Goal: Information Seeking & Learning: Compare options

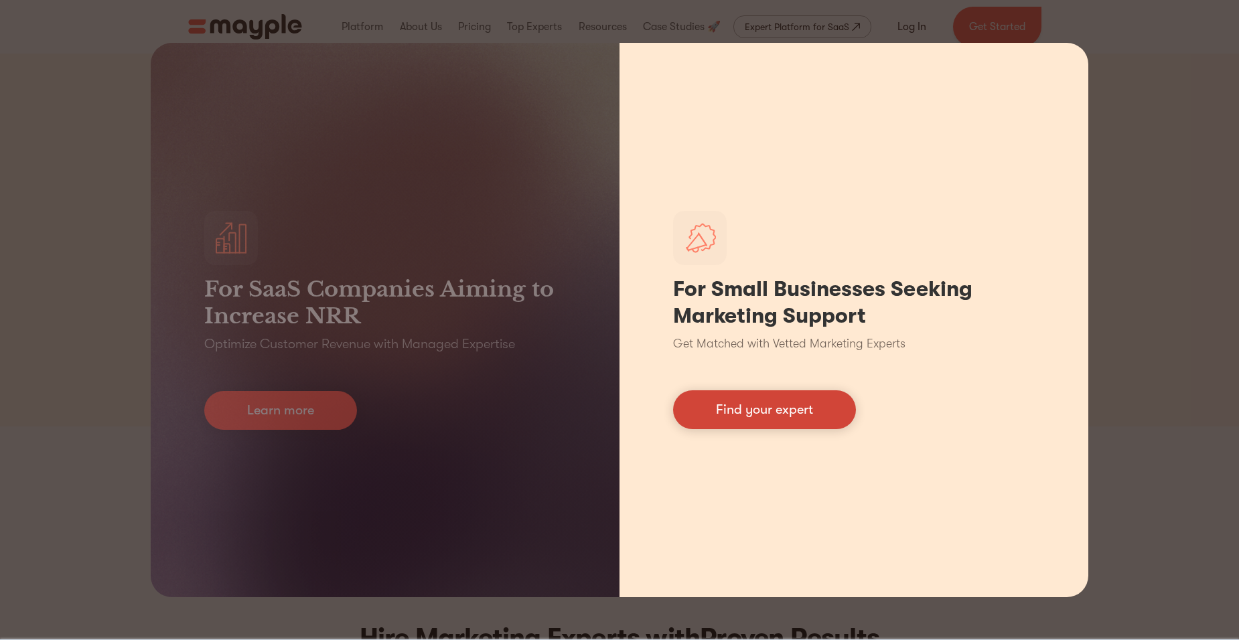
click at [748, 411] on link "Find your expert" at bounding box center [764, 409] width 183 height 39
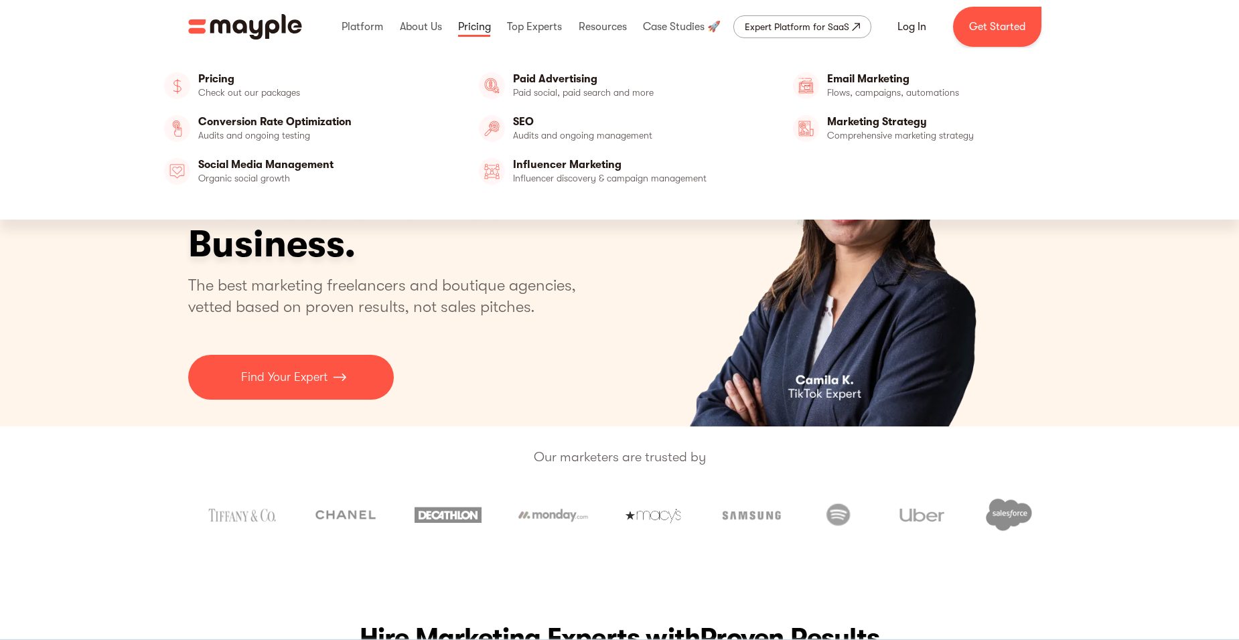
click at [475, 23] on link at bounding box center [475, 26] width 40 height 43
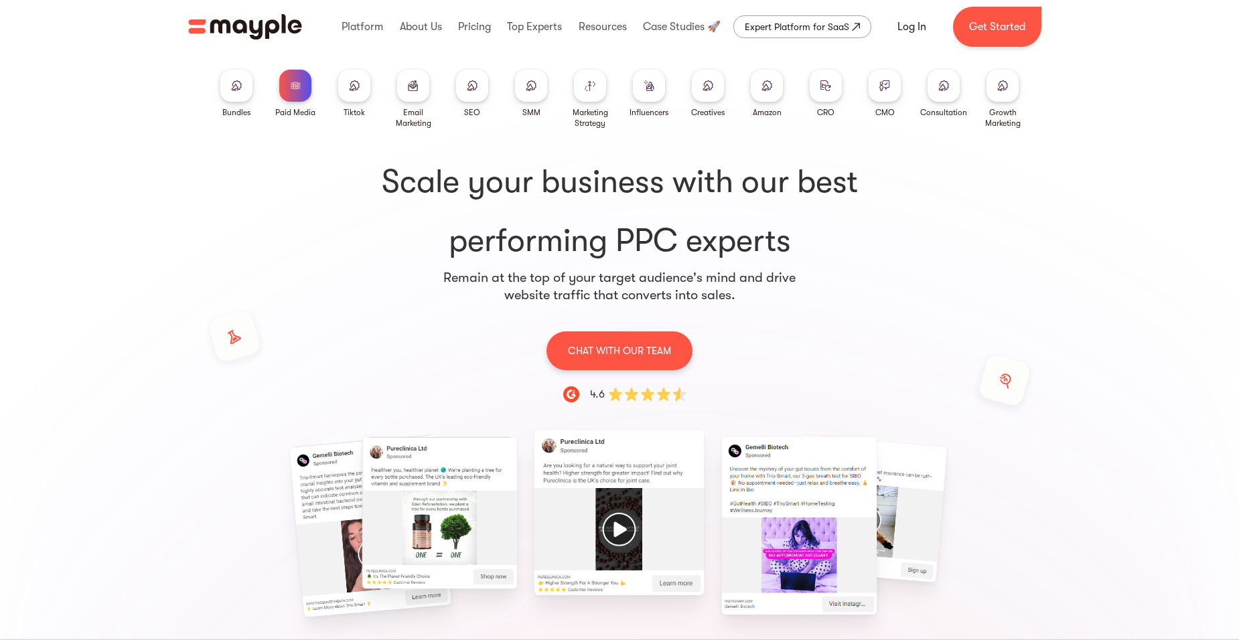
click at [416, 94] on div at bounding box center [413, 86] width 32 height 32
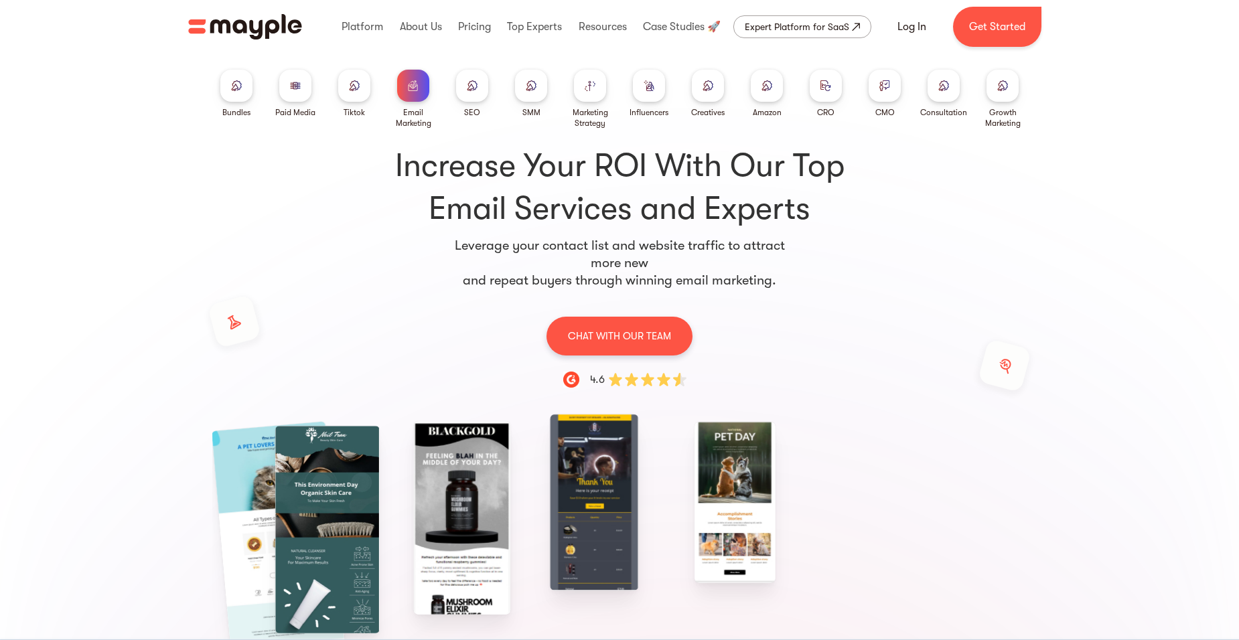
click at [592, 94] on div at bounding box center [590, 86] width 32 height 32
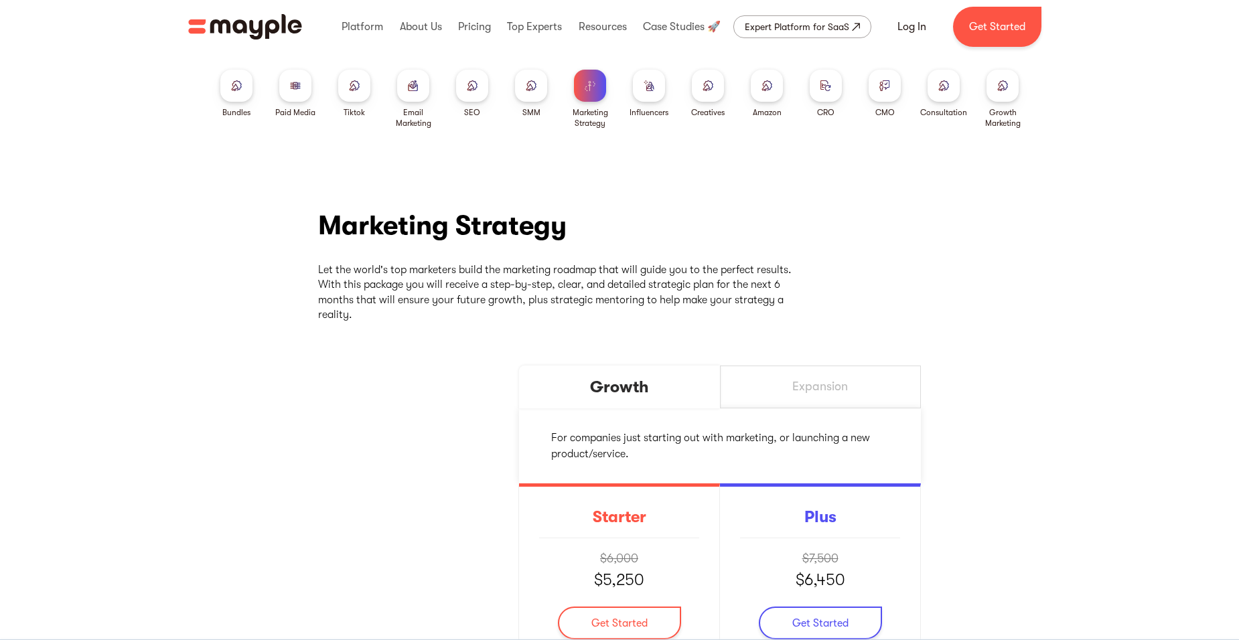
click at [358, 86] on img at bounding box center [354, 85] width 11 height 10
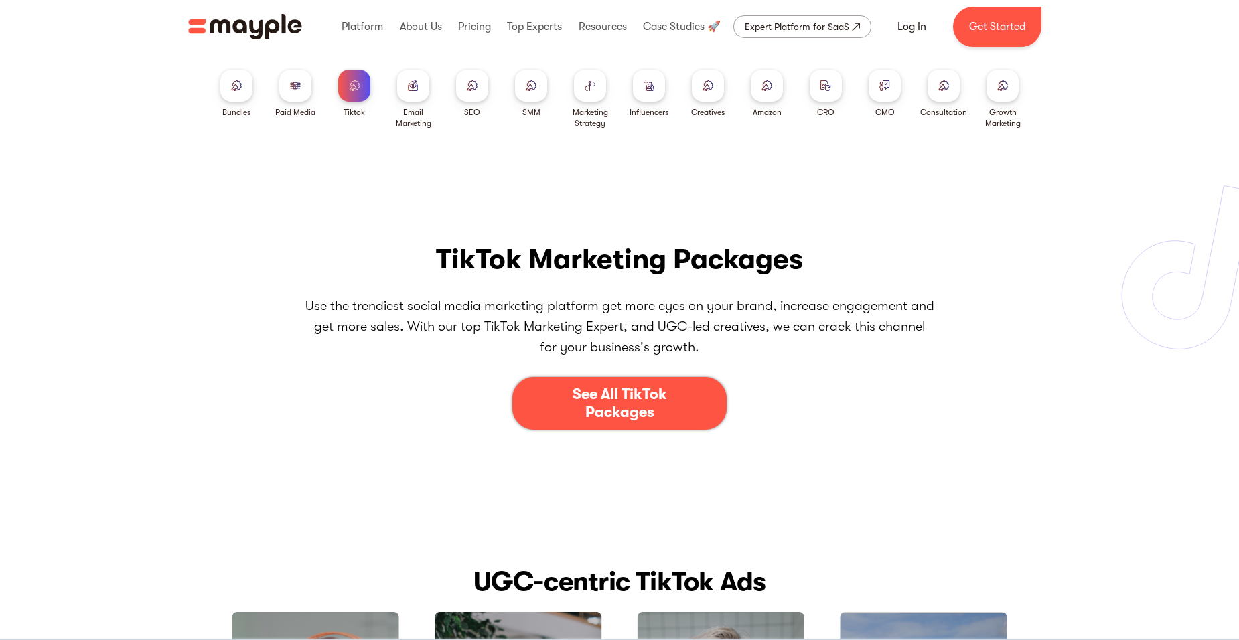
click at [298, 90] on img at bounding box center [295, 85] width 11 height 10
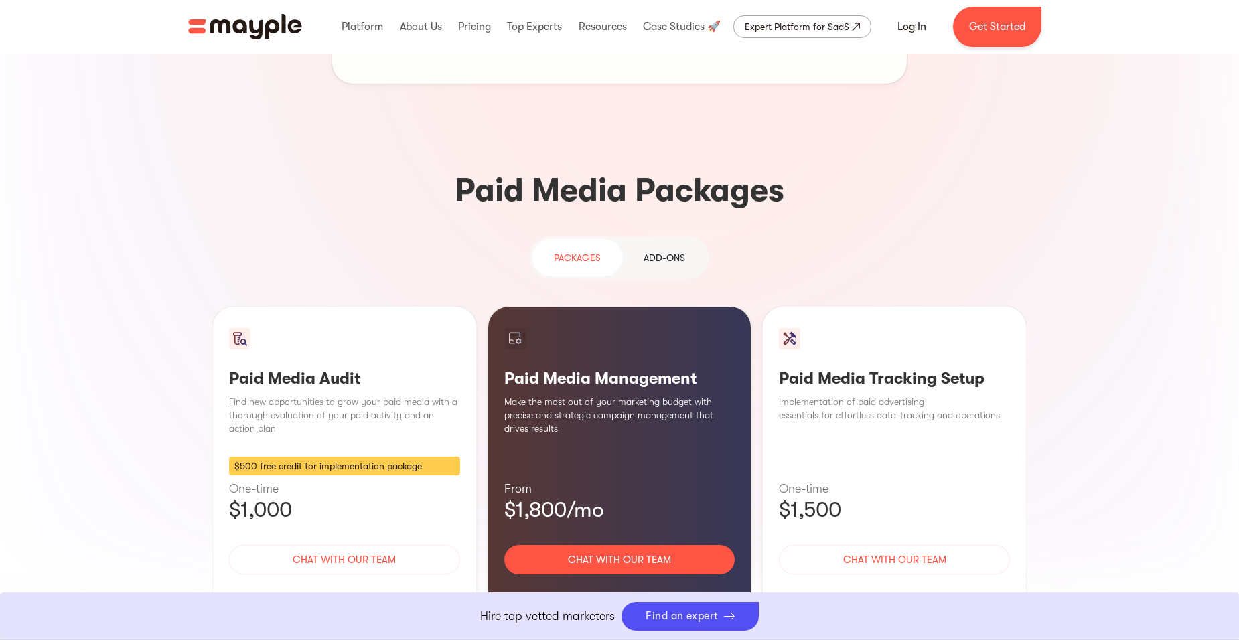
scroll to position [1072, 0]
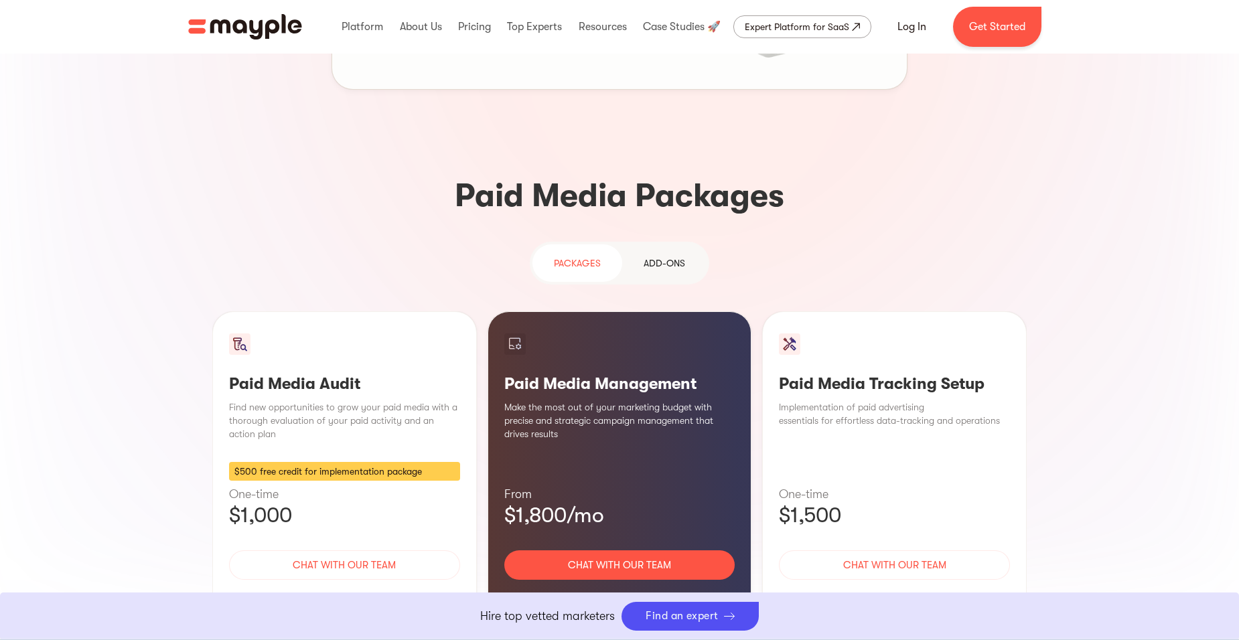
click at [648, 244] on link "Add-ons" at bounding box center [664, 263] width 84 height 38
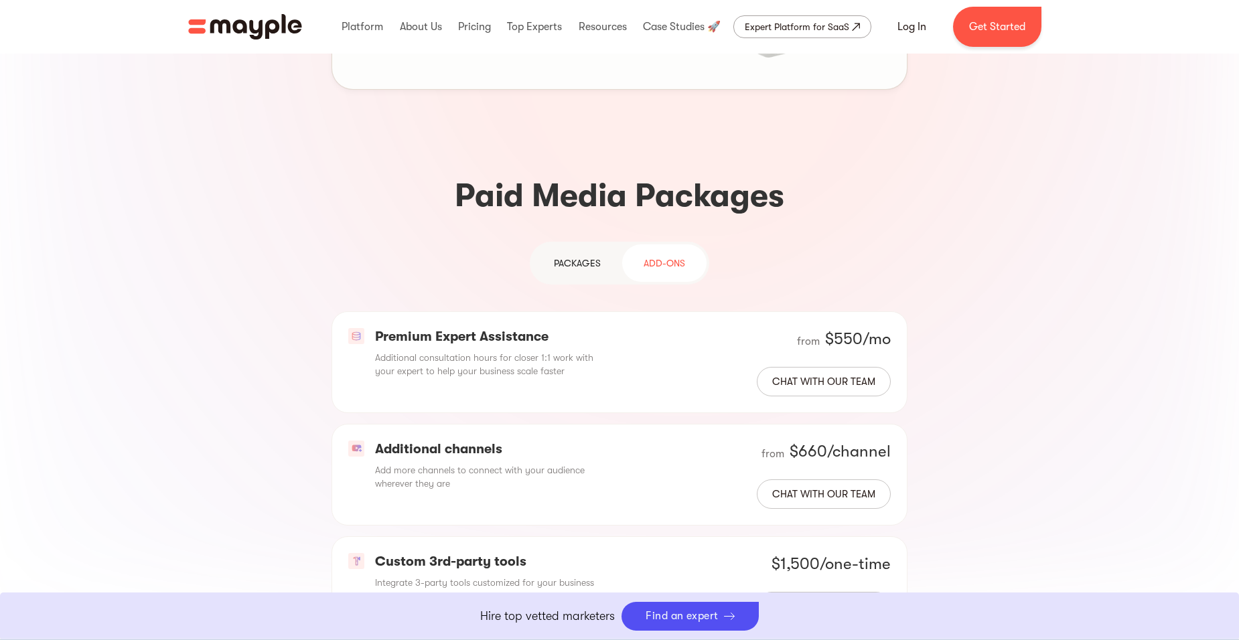
click at [576, 255] on div "PAckages" at bounding box center [577, 263] width 47 height 16
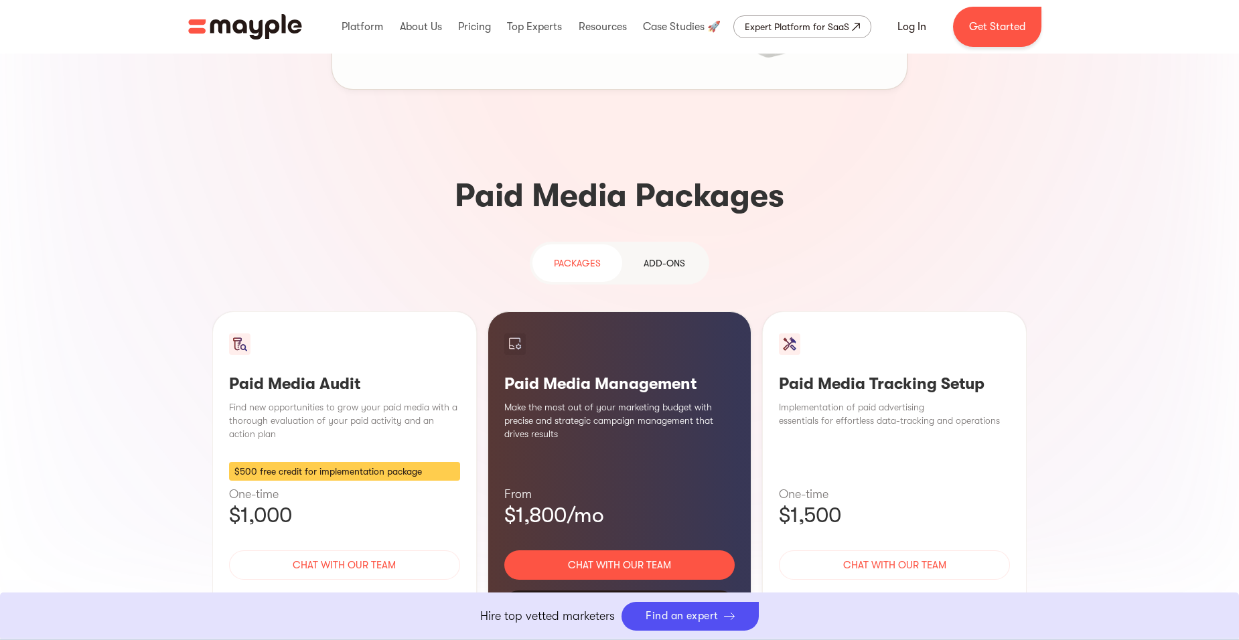
click at [616, 591] on div "Learn More" at bounding box center [619, 605] width 231 height 28
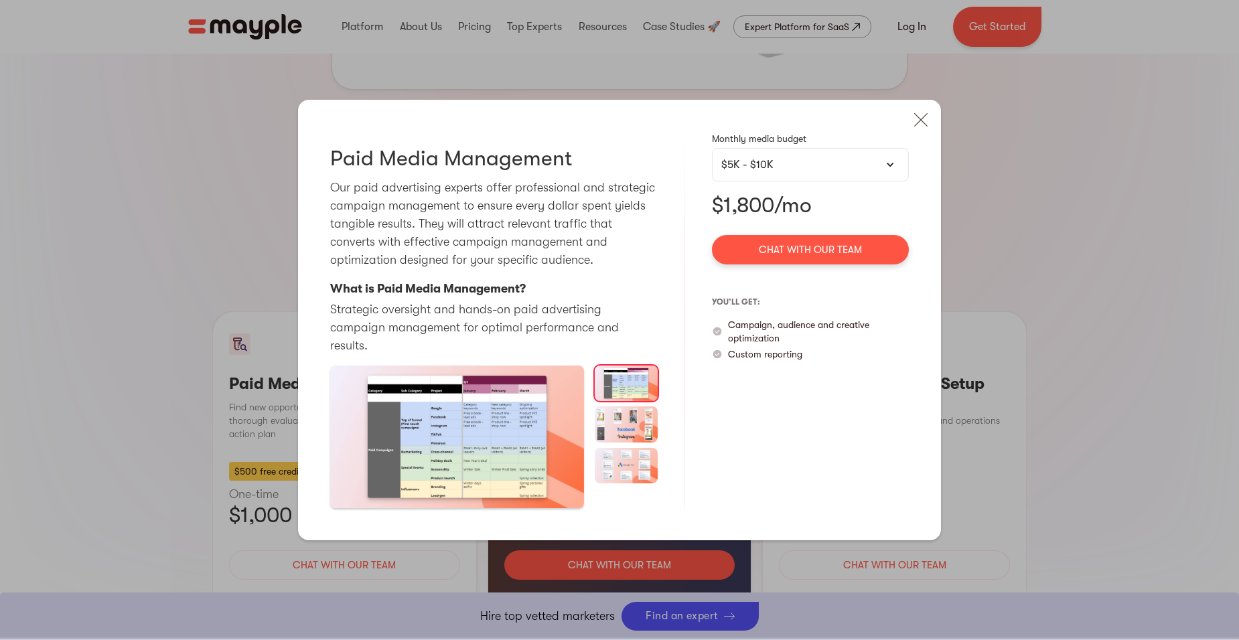
click at [892, 169] on div at bounding box center [889, 164] width 9 height 9
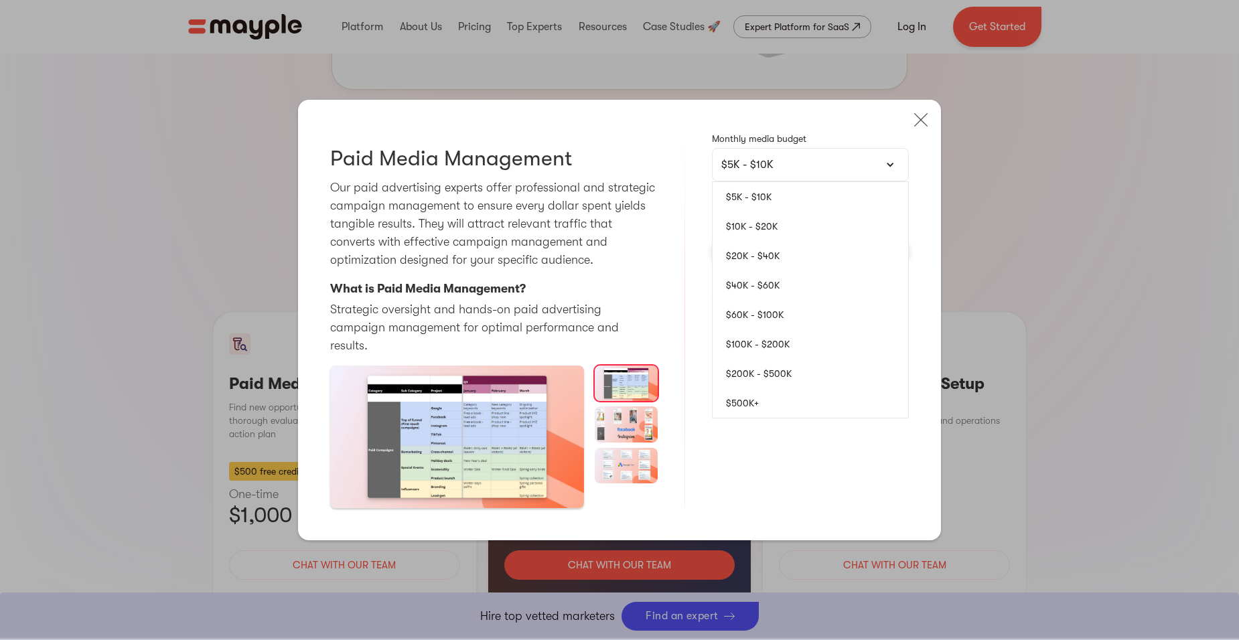
click at [765, 205] on link "$5K - $10K" at bounding box center [811, 196] width 196 height 29
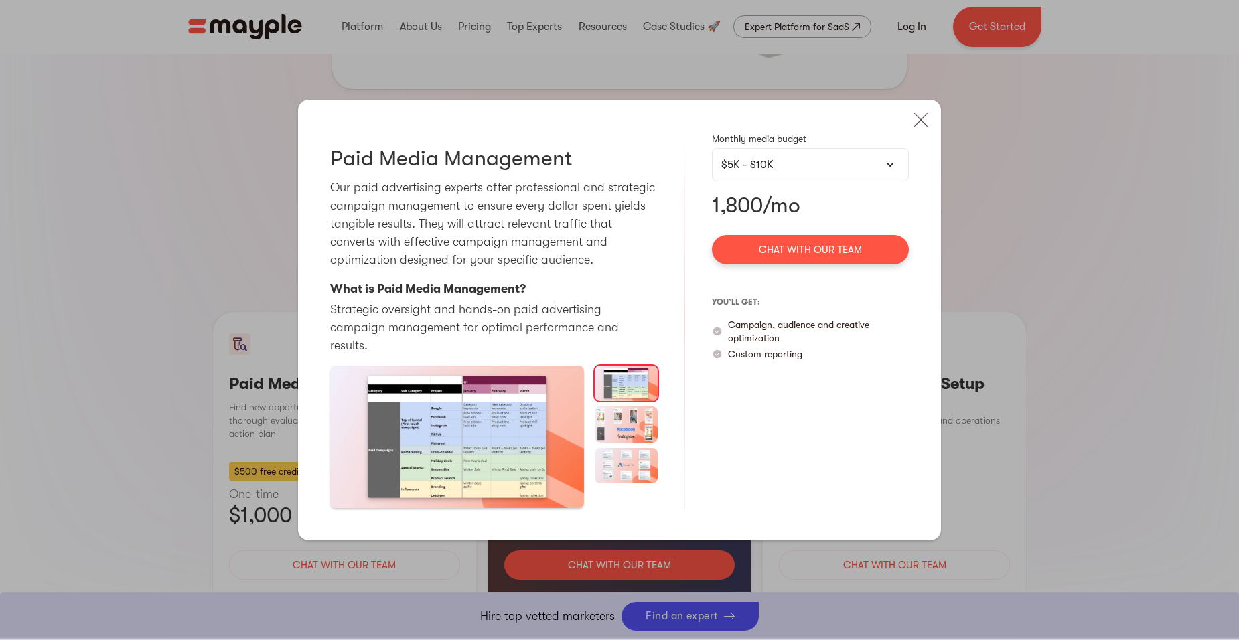
click at [761, 169] on div "$5K - $10K" at bounding box center [810, 165] width 178 height 16
click at [889, 169] on div at bounding box center [889, 164] width 9 height 9
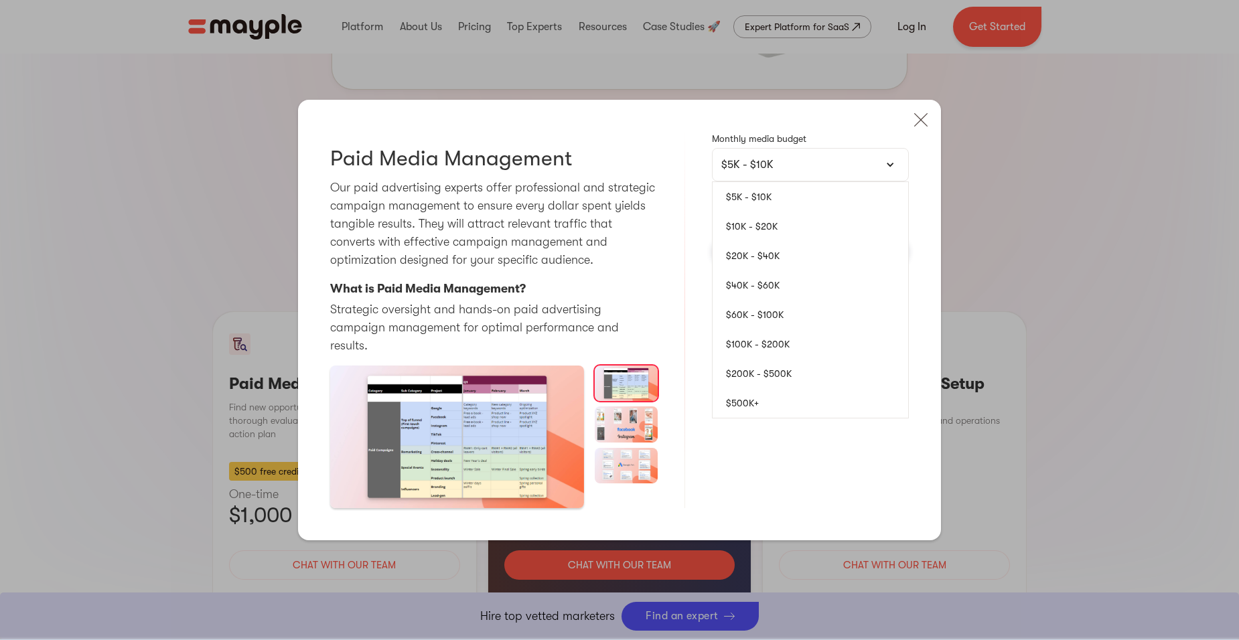
click at [923, 172] on div "Paid Media Management Our paid advertising experts offer professional and strat…" at bounding box center [619, 320] width 643 height 441
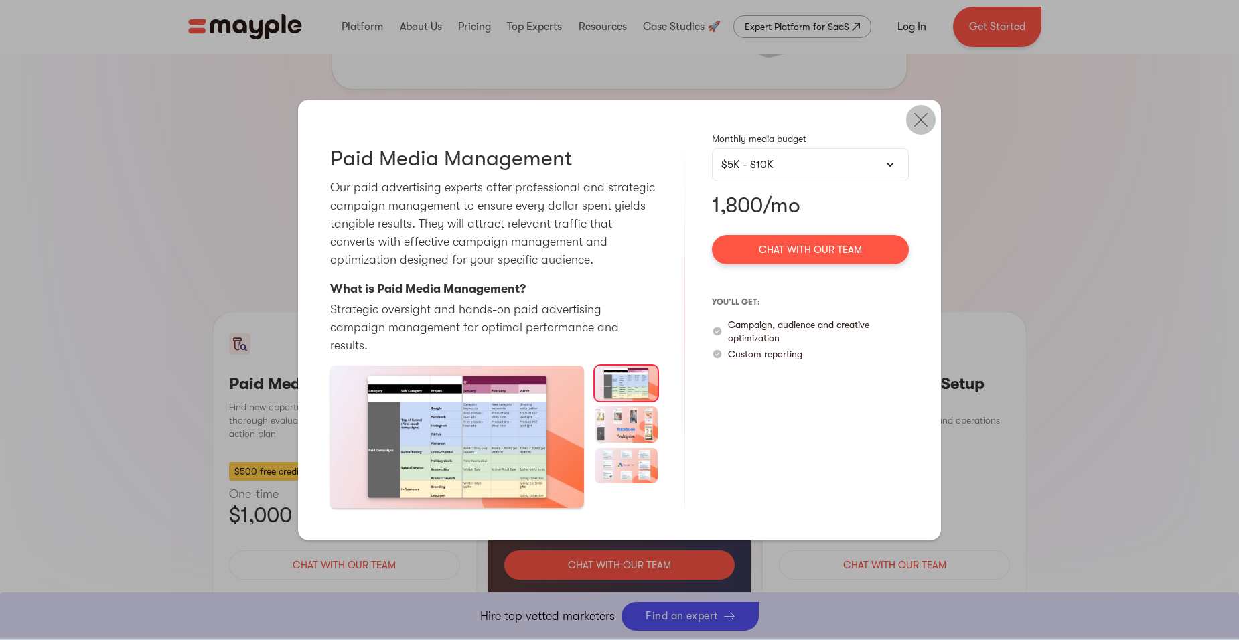
click at [926, 126] on img at bounding box center [920, 119] width 29 height 29
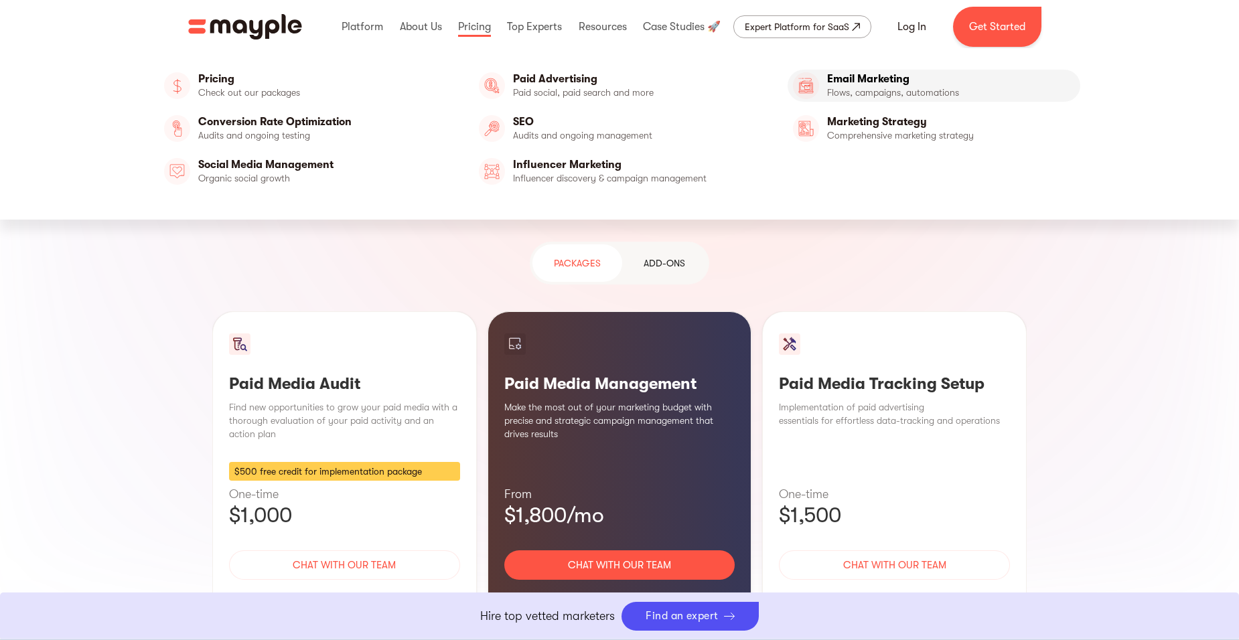
click at [877, 90] on link "Email Marketing" at bounding box center [934, 86] width 293 height 32
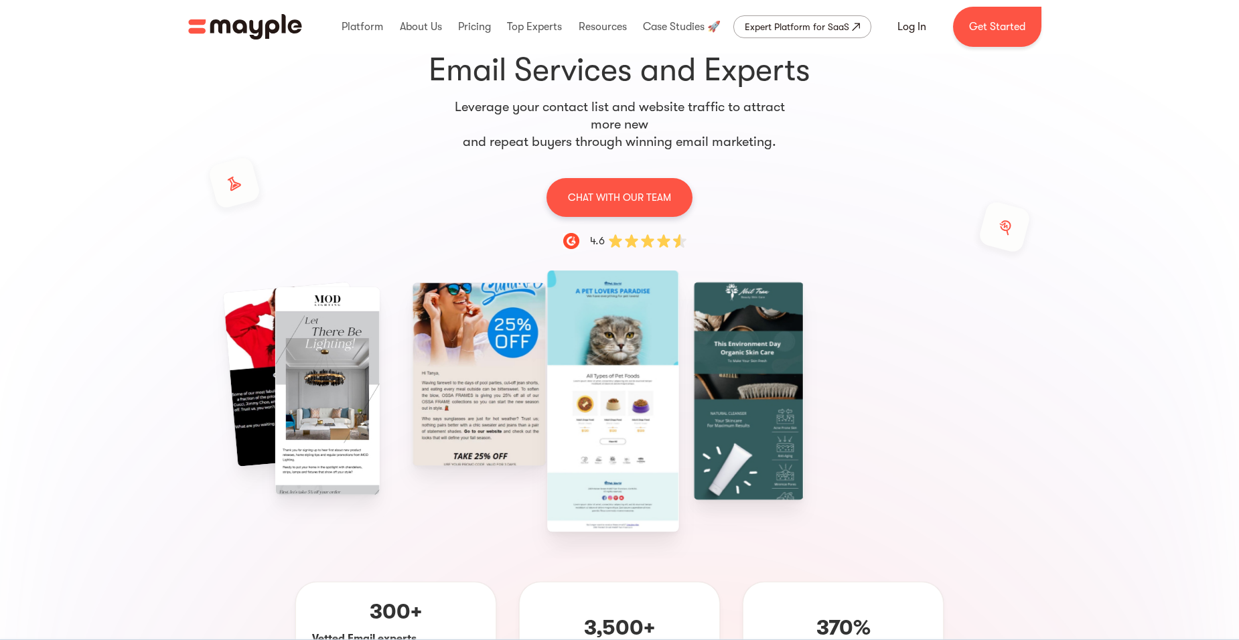
scroll to position [134, 0]
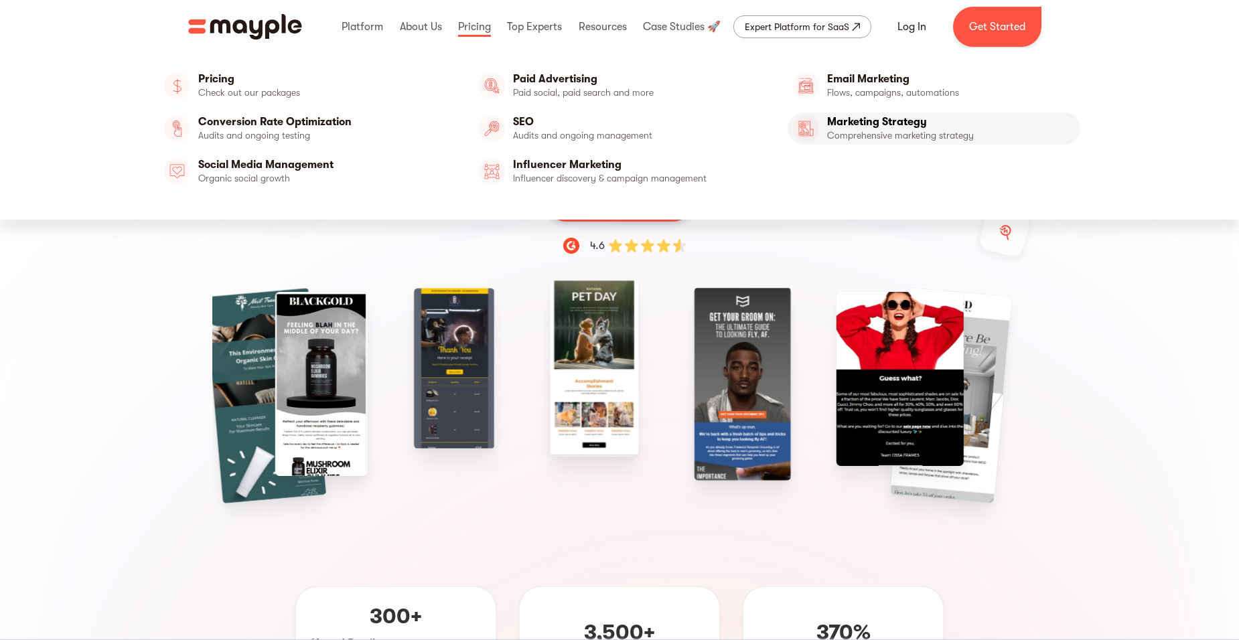
click at [871, 127] on link "Marketing Strategy" at bounding box center [934, 129] width 293 height 32
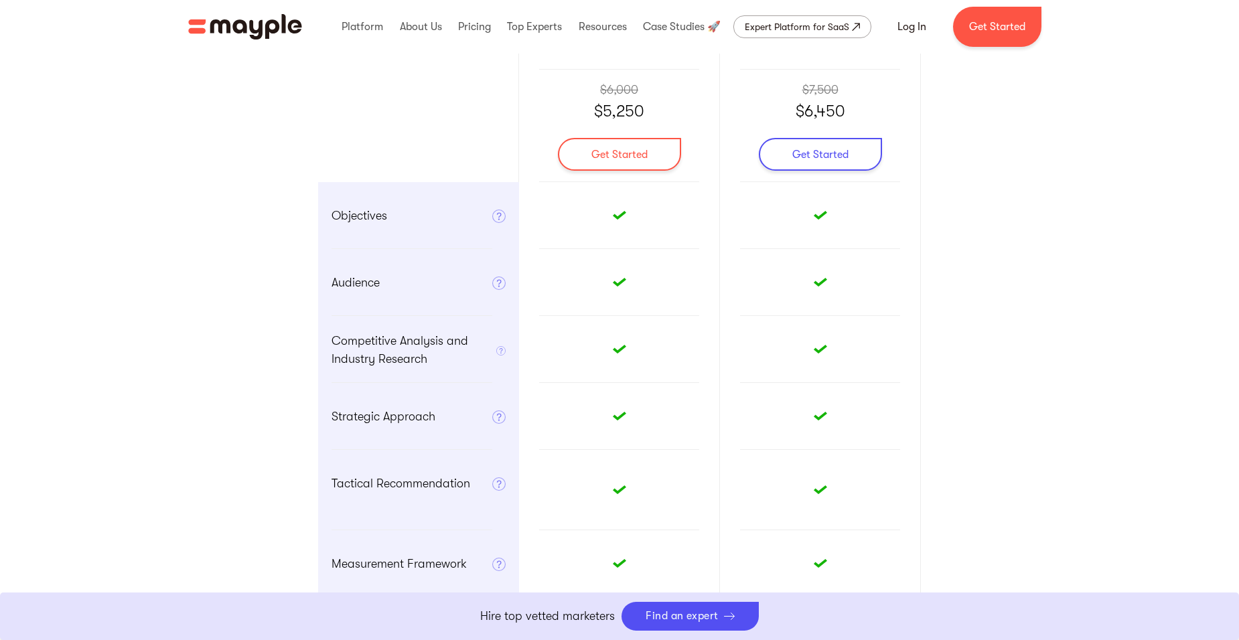
scroll to position [871, 0]
